Goal: Find contact information: Find contact information

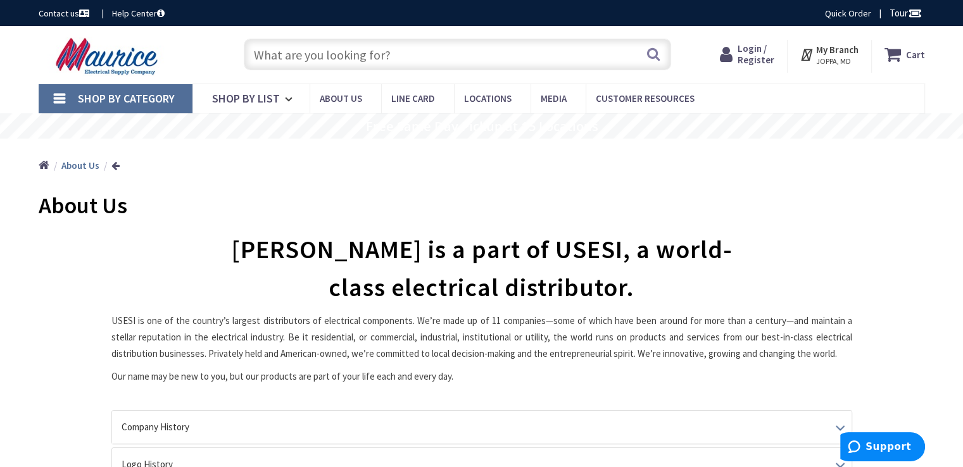
click at [96, 56] on img at bounding box center [109, 56] width 140 height 39
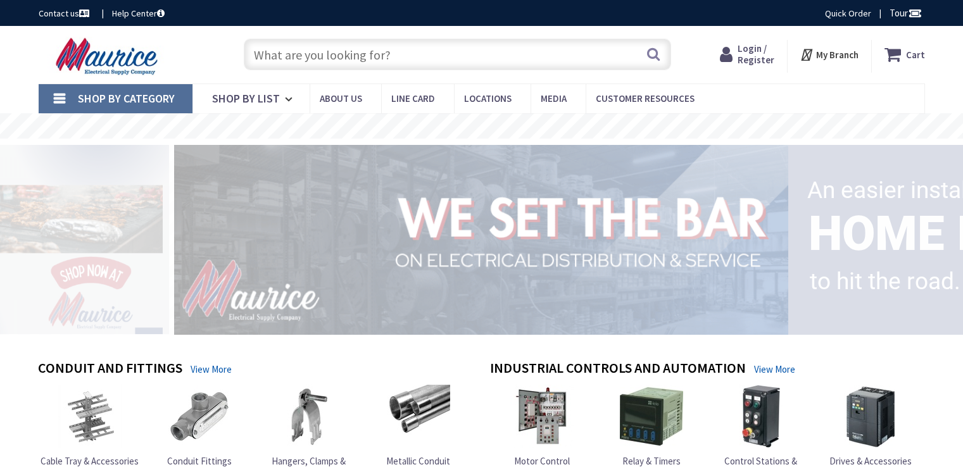
type input "Levittown Firefighters [GEOGRAPHIC_DATA], [GEOGRAPHIC_DATA], [GEOGRAPHIC_DATA]"
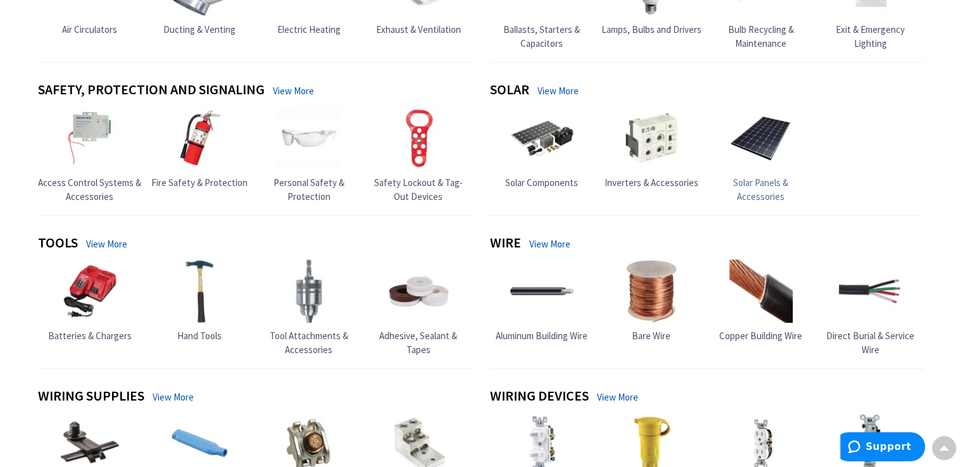
scroll to position [844, 0]
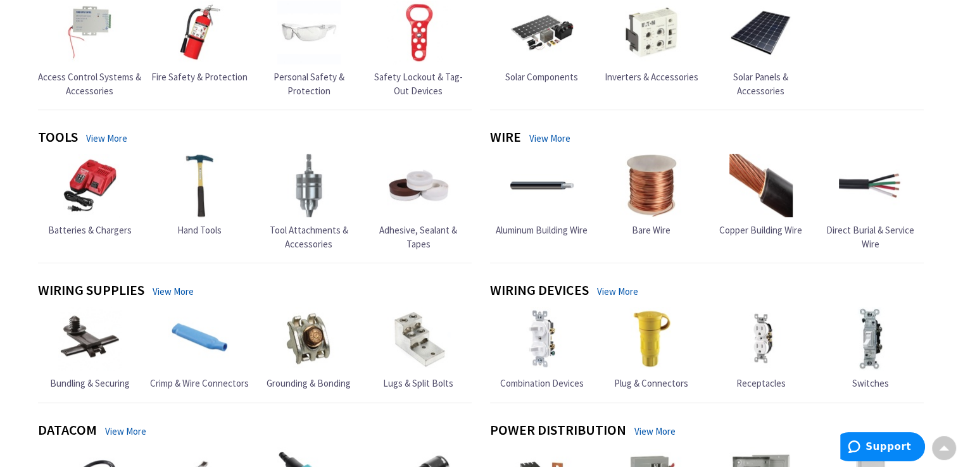
click at [615, 287] on link "View More" at bounding box center [617, 291] width 41 height 13
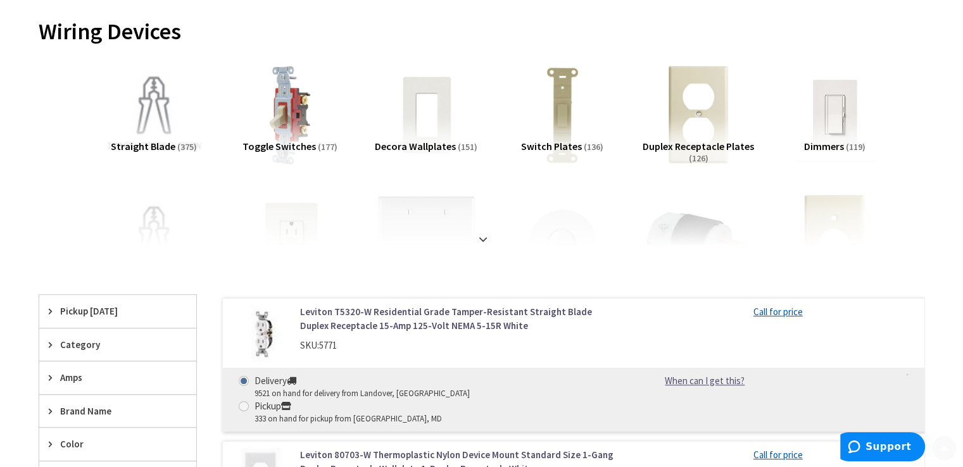
scroll to position [211, 0]
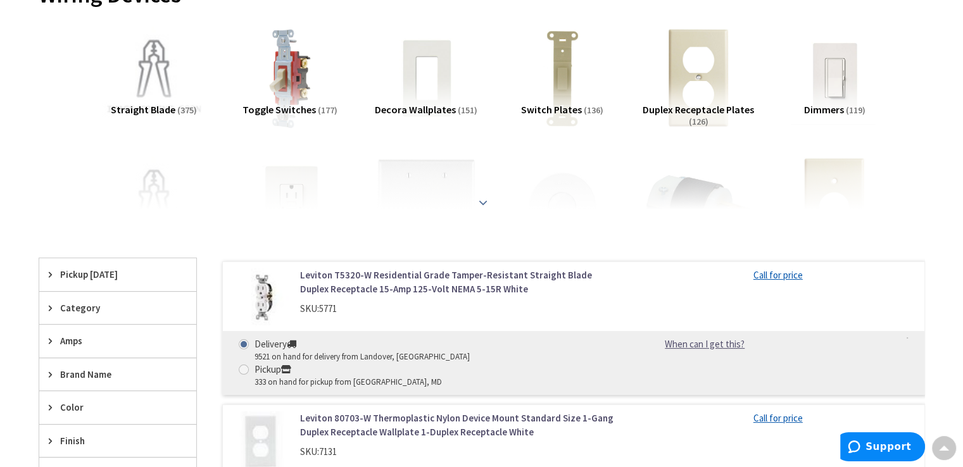
click at [481, 208] on strong at bounding box center [482, 203] width 15 height 14
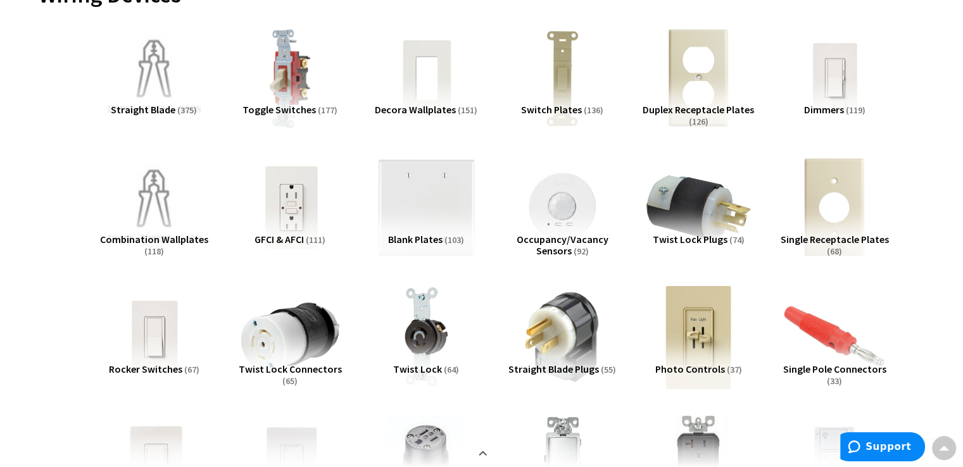
scroll to position [0, 0]
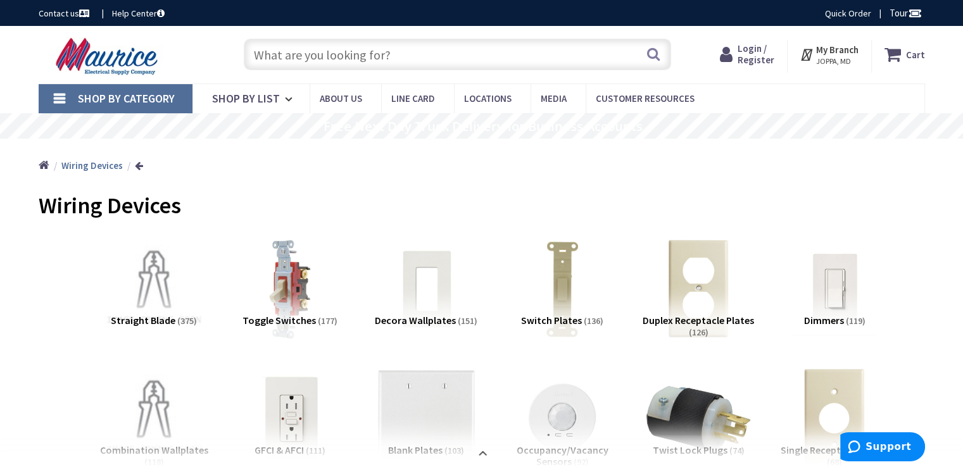
click at [114, 94] on span "Shop By Category" at bounding box center [126, 98] width 97 height 15
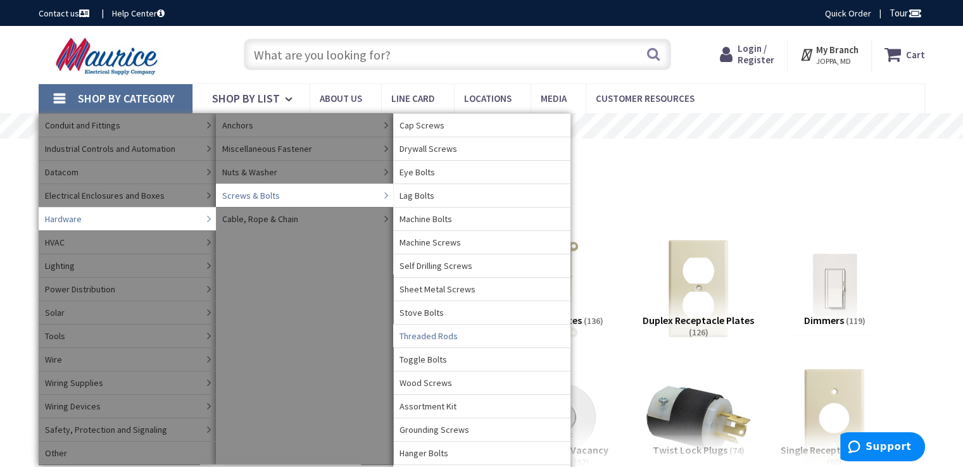
click at [440, 330] on span "Threaded Rods" at bounding box center [429, 336] width 58 height 13
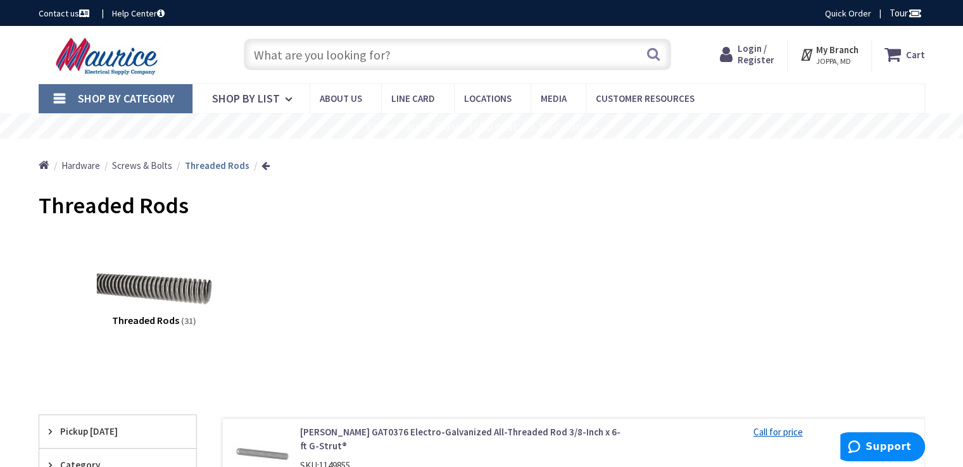
click at [181, 275] on img at bounding box center [153, 288] width 115 height 115
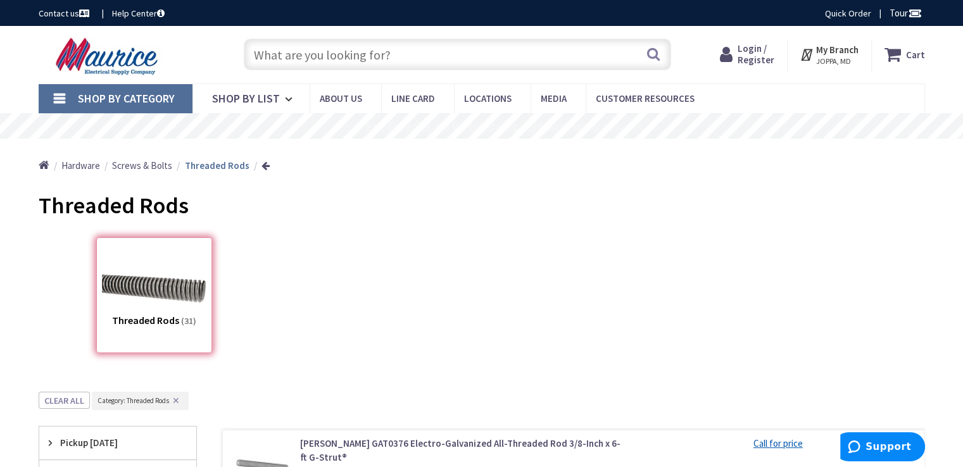
click at [106, 104] on span "Shop By Category" at bounding box center [126, 98] width 97 height 15
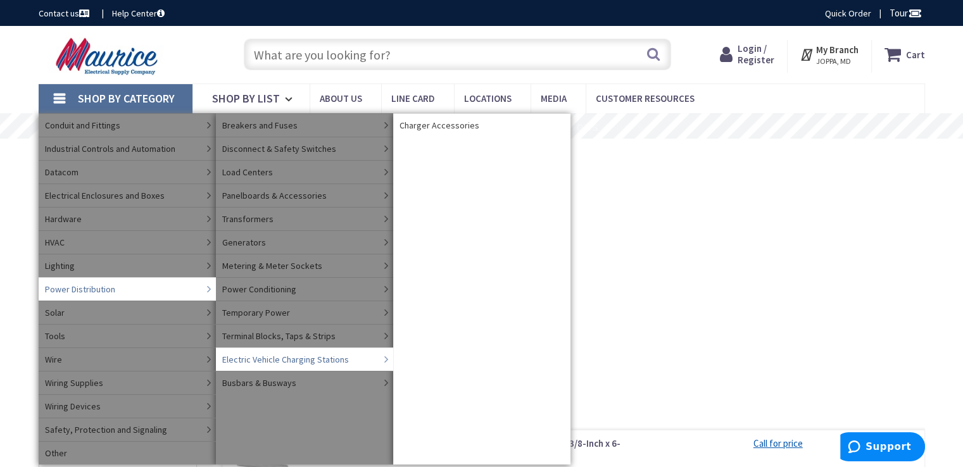
click at [481, 116] on link "Charger Accessories" at bounding box center [481, 124] width 177 height 23
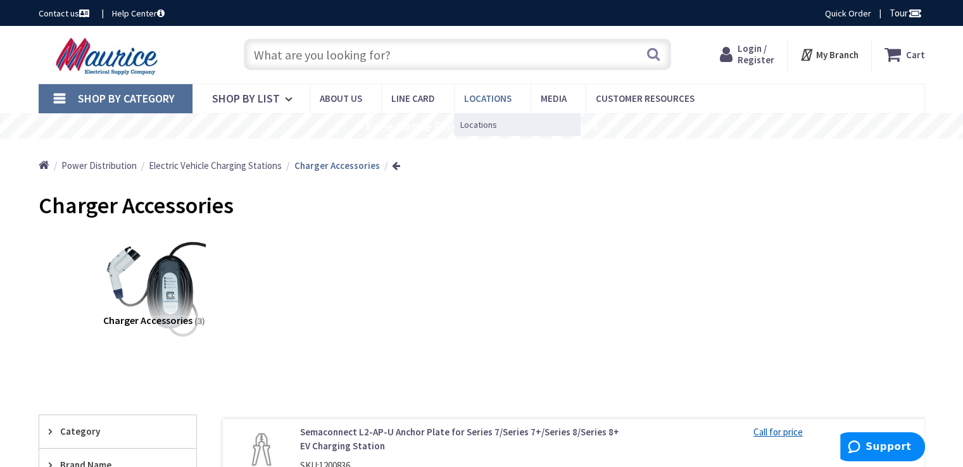
click at [482, 108] on link "Locations" at bounding box center [492, 98] width 77 height 28
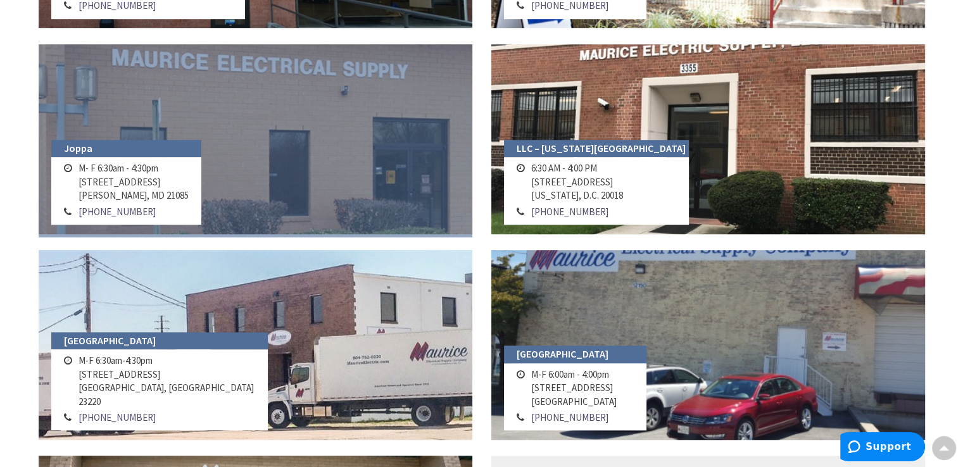
scroll to position [1055, 0]
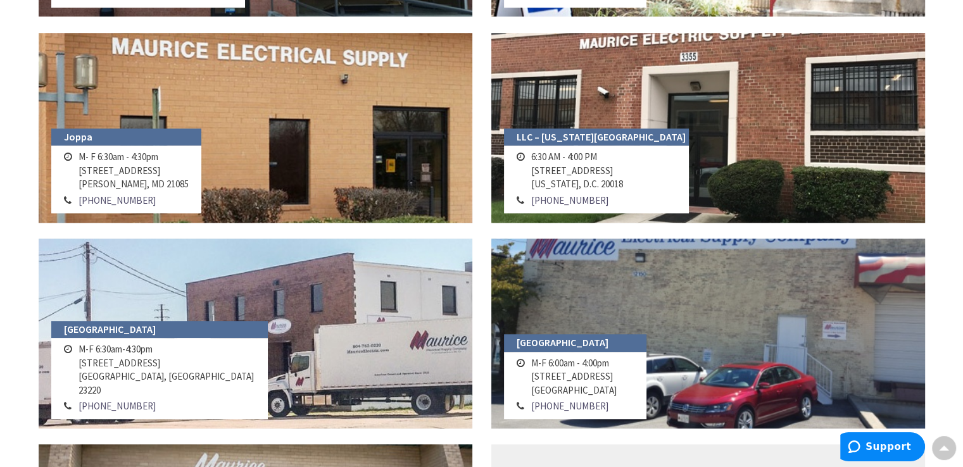
click at [553, 205] on link "202-675-9400" at bounding box center [569, 200] width 77 height 13
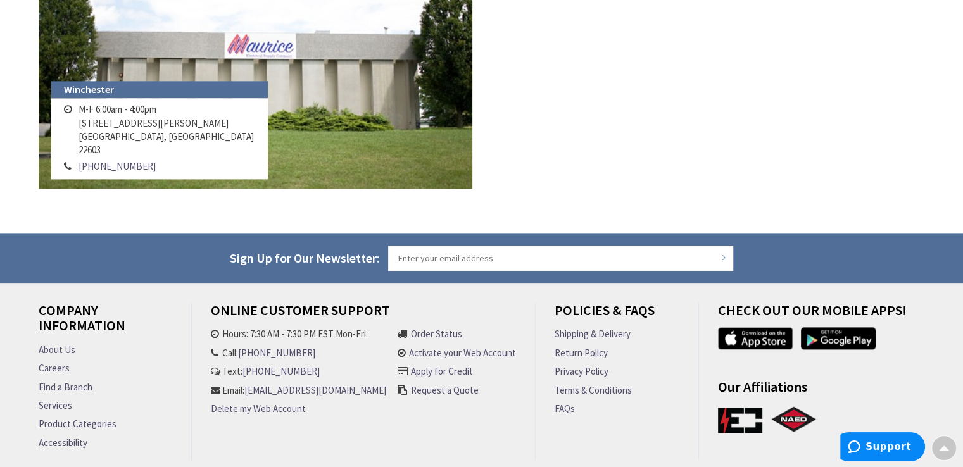
scroll to position [1773, 0]
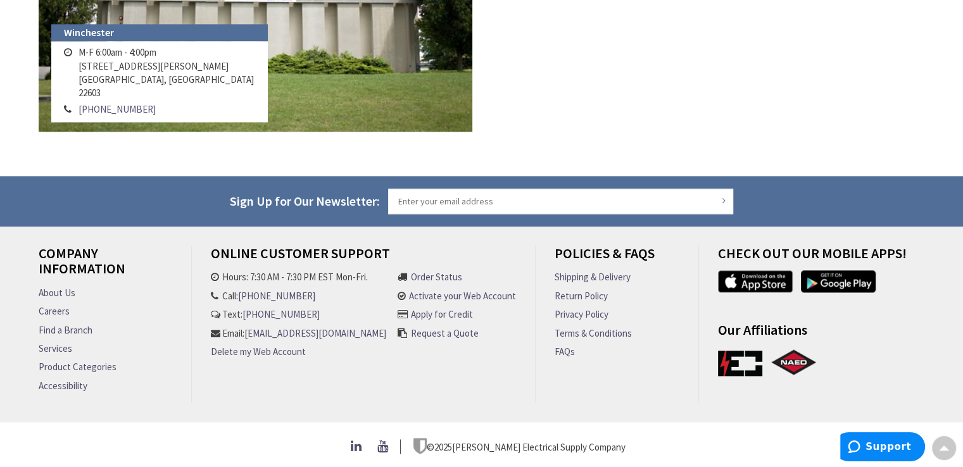
click at [54, 286] on link "About Us" at bounding box center [57, 292] width 37 height 13
